Goal: Task Accomplishment & Management: Manage account settings

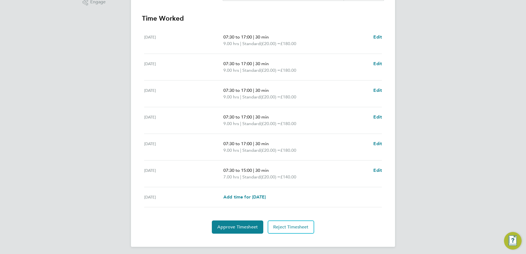
scroll to position [150, 0]
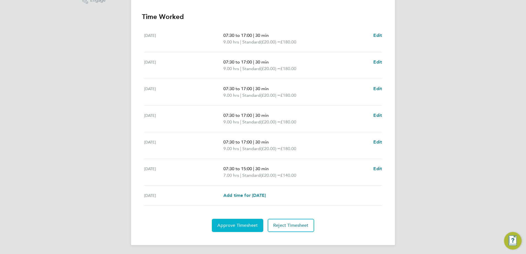
click at [229, 225] on span "Approve Timesheet" at bounding box center [238, 226] width 40 height 6
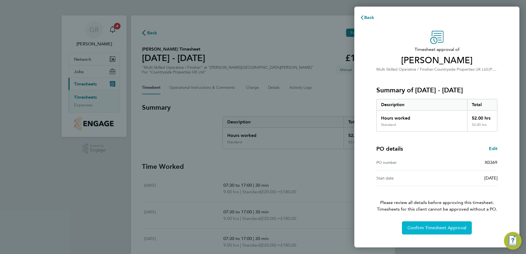
click at [442, 226] on span "Confirm Timesheet Approval" at bounding box center [437, 229] width 59 height 6
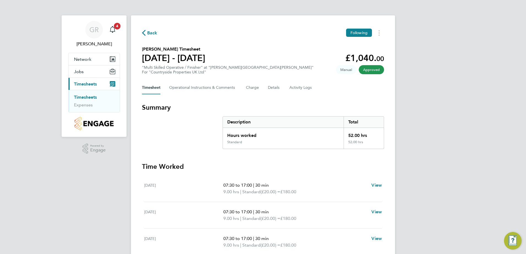
click at [145, 32] on icon "button" at bounding box center [144, 33] width 4 height 6
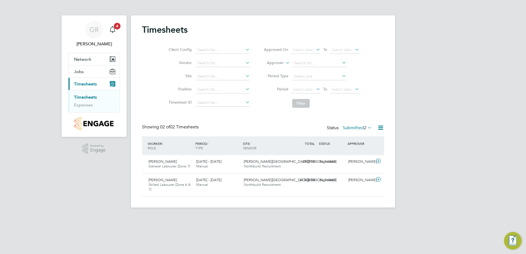
scroll to position [14, 48]
click at [327, 162] on div "Submitted" at bounding box center [332, 162] width 29 height 9
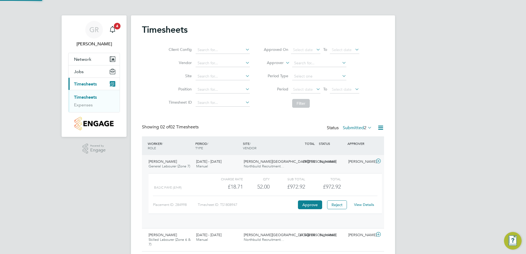
scroll to position [9, 54]
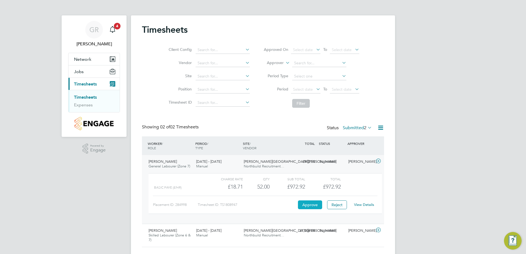
click at [317, 205] on button "Approve" at bounding box center [310, 205] width 24 height 9
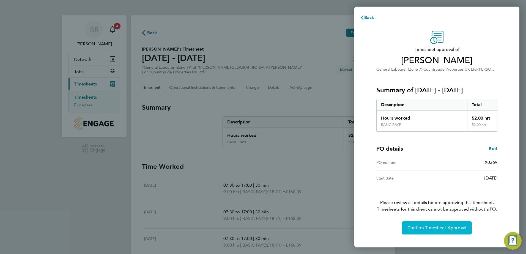
click at [415, 227] on span "Confirm Timesheet Approval" at bounding box center [437, 229] width 59 height 6
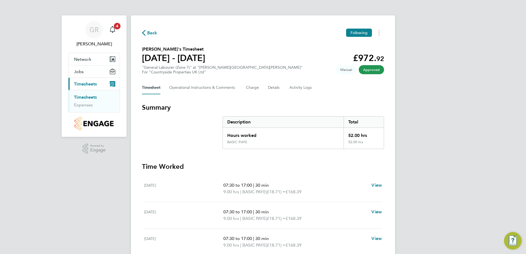
click at [143, 33] on icon "button" at bounding box center [144, 33] width 4 height 6
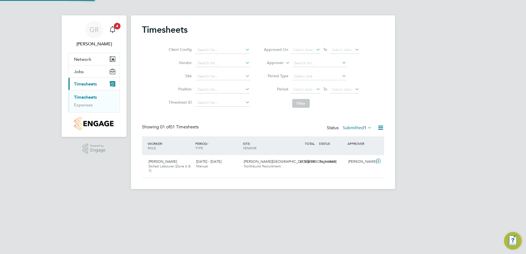
scroll to position [14, 48]
click at [325, 161] on div "Submitted" at bounding box center [332, 162] width 29 height 9
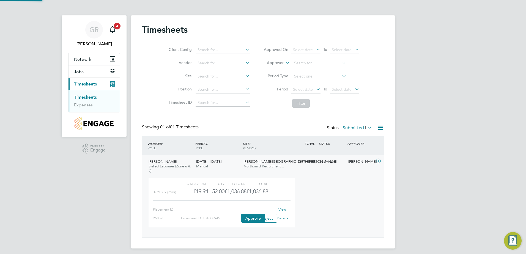
scroll to position [9, 54]
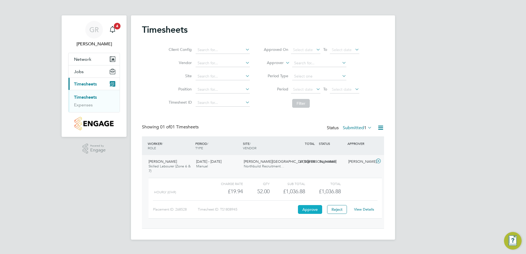
click at [313, 208] on button "Approve" at bounding box center [310, 209] width 24 height 9
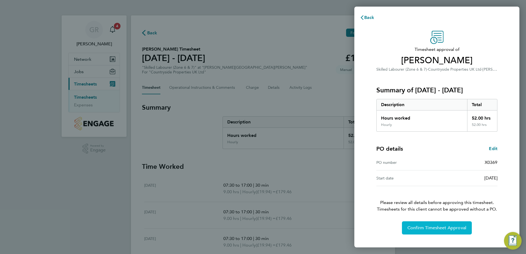
click at [416, 228] on span "Confirm Timesheet Approval" at bounding box center [437, 229] width 59 height 6
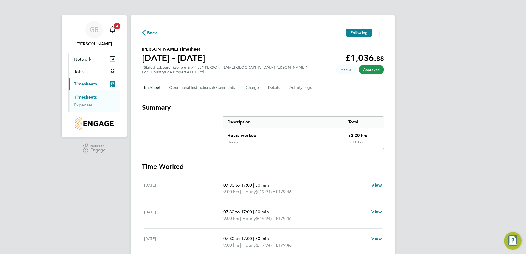
click at [143, 32] on icon "button" at bounding box center [144, 33] width 4 height 6
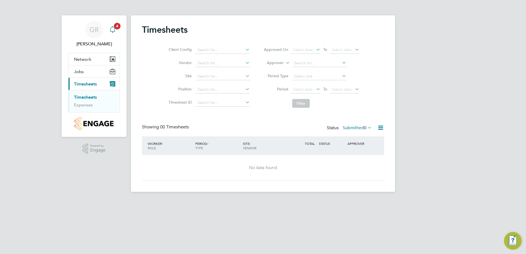
click at [116, 26] on span "4" at bounding box center [117, 26] width 7 height 7
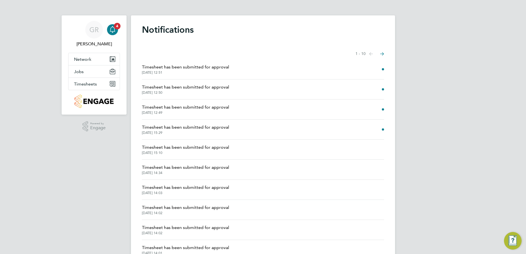
click at [150, 69] on span "Timesheet has been submitted for approval" at bounding box center [185, 67] width 87 height 7
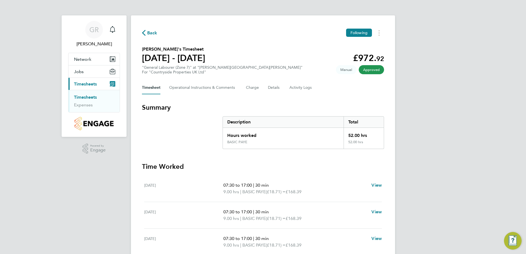
click at [143, 32] on icon "button" at bounding box center [144, 33] width 4 height 6
